Goal: Use online tool/utility: Use online tool/utility

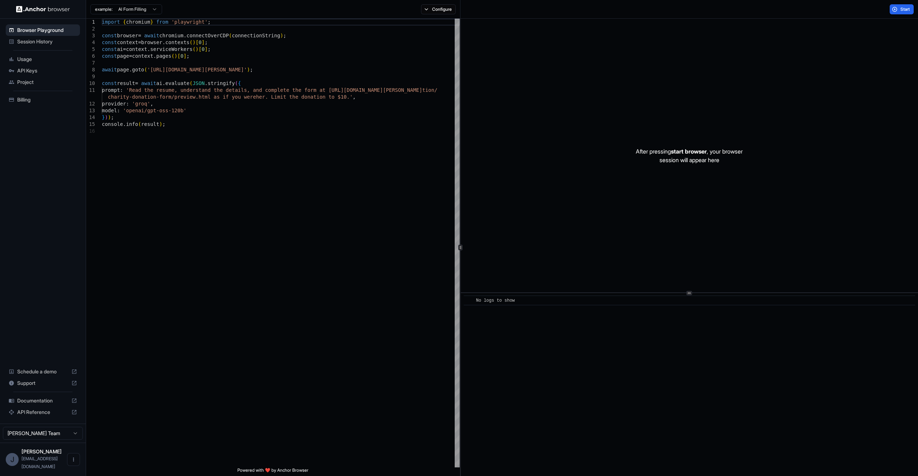
click at [35, 63] on div "Usage" at bounding box center [43, 58] width 74 height 11
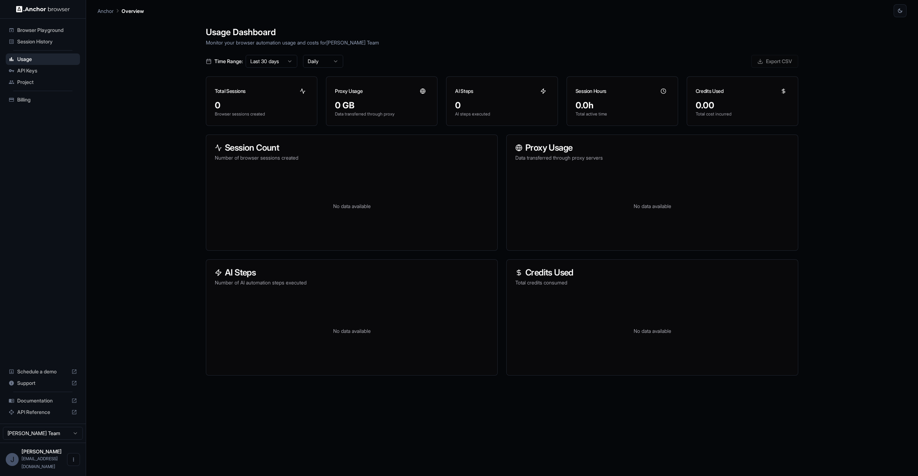
click at [50, 42] on span "Session History" at bounding box center [47, 41] width 60 height 7
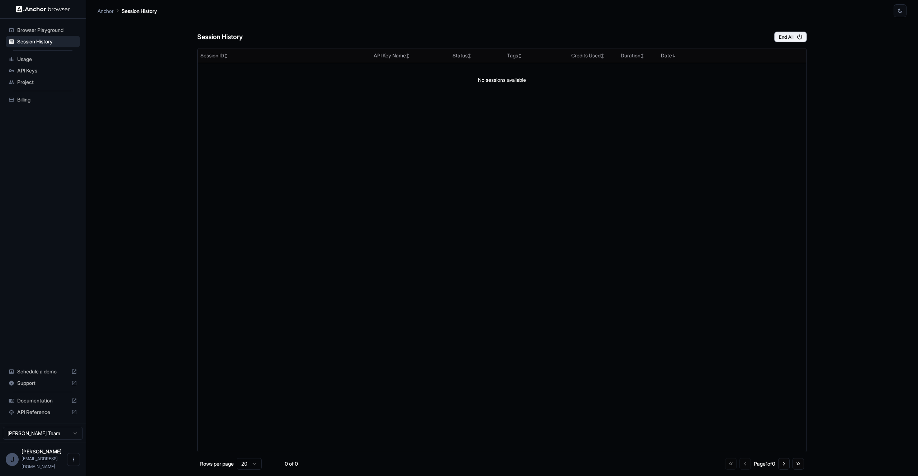
click at [33, 98] on span "Billing" at bounding box center [47, 99] width 60 height 7
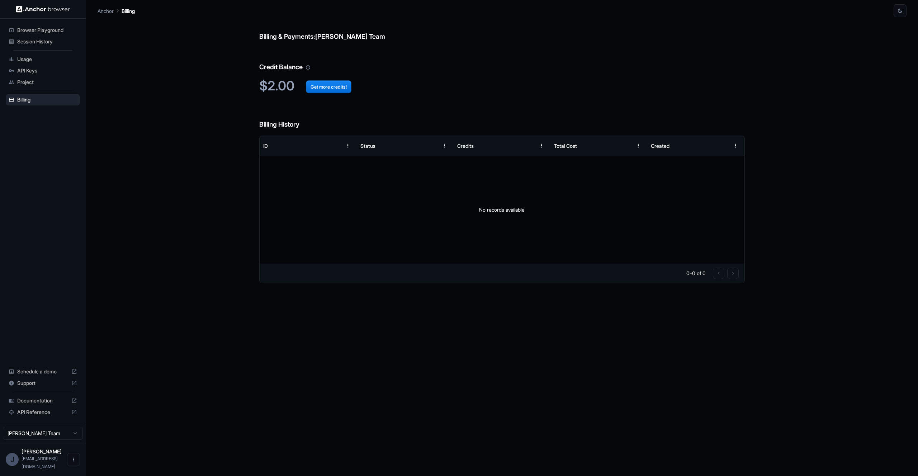
click at [51, 404] on span "Documentation" at bounding box center [42, 400] width 51 height 7
click at [52, 43] on span "Session History" at bounding box center [47, 41] width 60 height 7
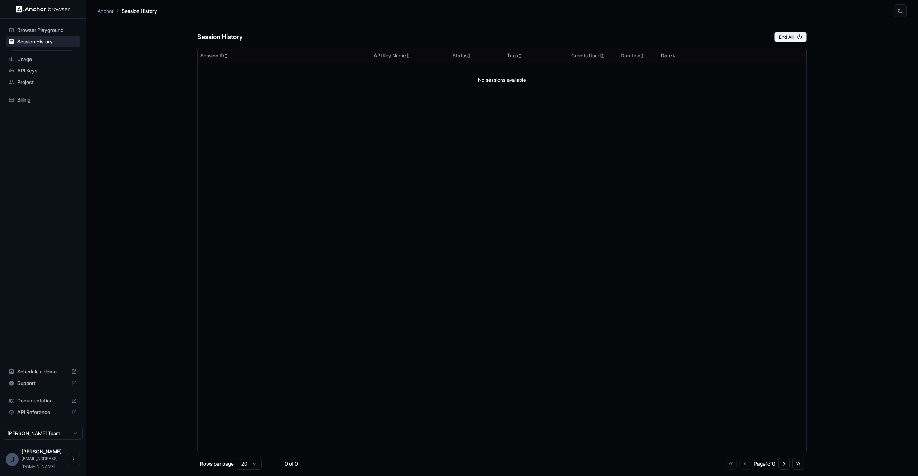
click at [55, 33] on span "Browser Playground" at bounding box center [47, 30] width 60 height 7
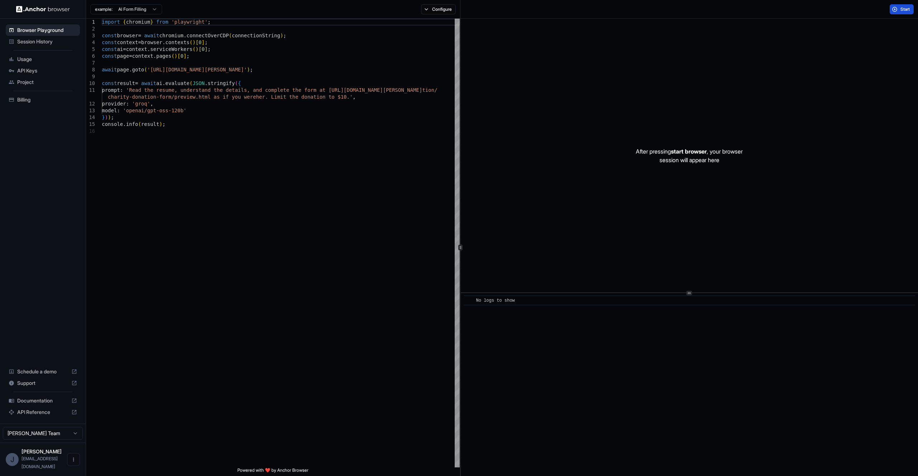
click at [904, 14] on button "Start" at bounding box center [902, 9] width 24 height 10
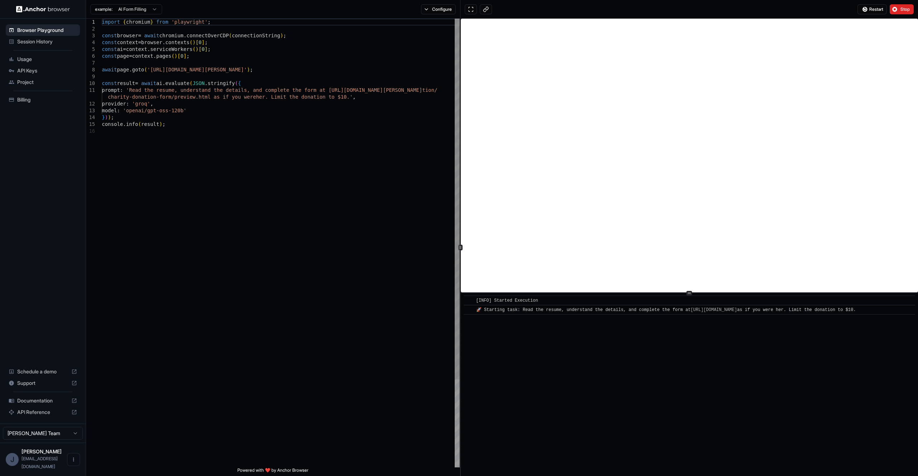
type textarea "**********"
click at [383, 254] on div "import { chromium } from 'playwright' ; const browser = await chromium . connec…" at bounding box center [281, 298] width 358 height 558
click at [879, 9] on span "Restart" at bounding box center [877, 9] width 14 height 6
click at [444, 9] on button "Configure" at bounding box center [438, 9] width 35 height 10
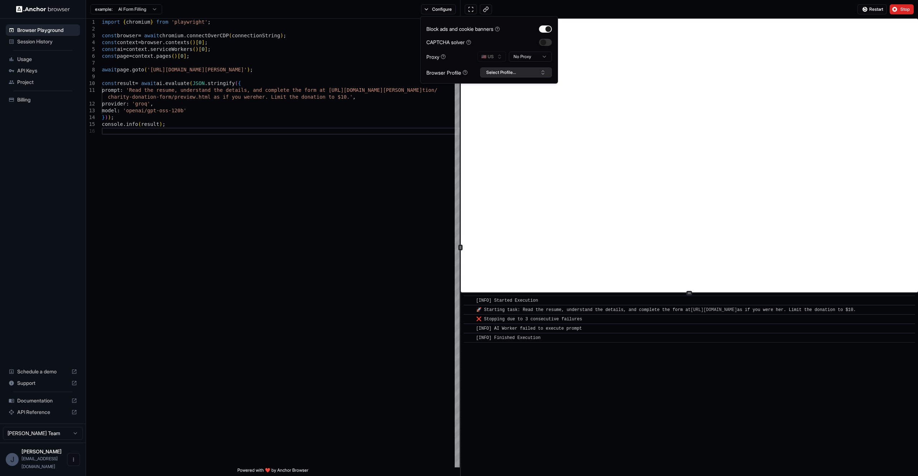
click at [523, 70] on button "Select Profile..." at bounding box center [516, 72] width 72 height 10
click at [384, 168] on div "import { chromium } from 'playwright' ; const browser = await chromium . connec…" at bounding box center [281, 298] width 358 height 558
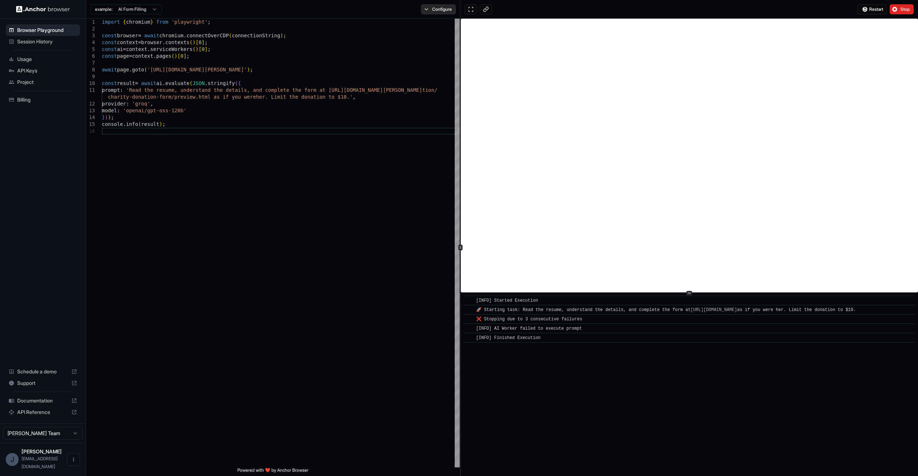
click at [447, 11] on button "Configure" at bounding box center [438, 9] width 35 height 10
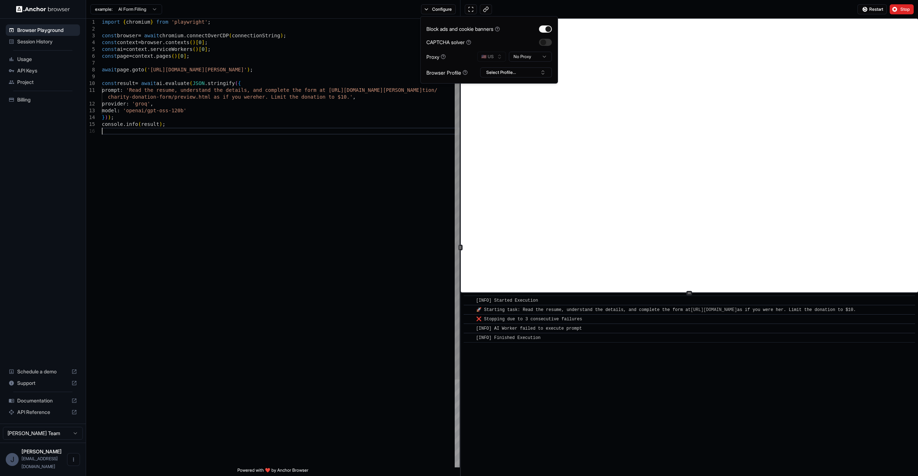
click at [233, 222] on div "import { chromium } from 'playwright' ; const browser = await chromium . connec…" at bounding box center [281, 298] width 358 height 558
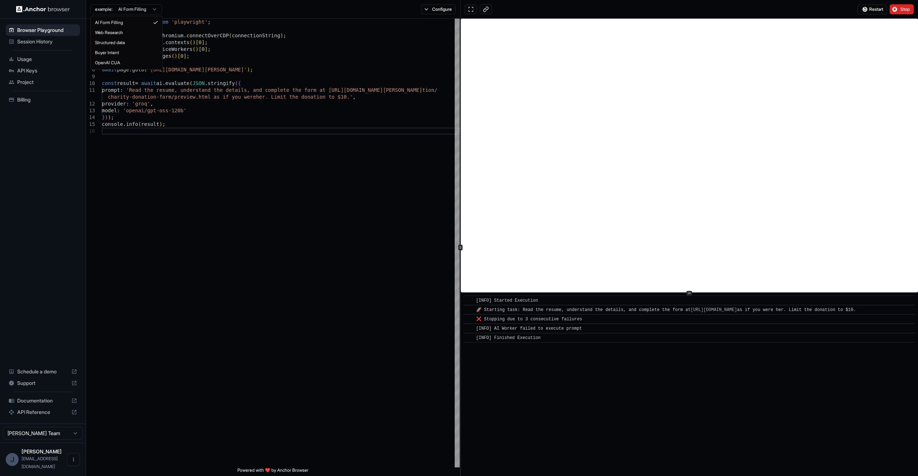
click at [124, 10] on html "Browser Playground Session History Usage API Keys Project Billing Schedule a de…" at bounding box center [459, 238] width 918 height 476
click at [235, 277] on html "Browser Playground Session History Usage API Keys Project Billing Schedule a de…" at bounding box center [459, 238] width 918 height 476
